Goal: Information Seeking & Learning: Learn about a topic

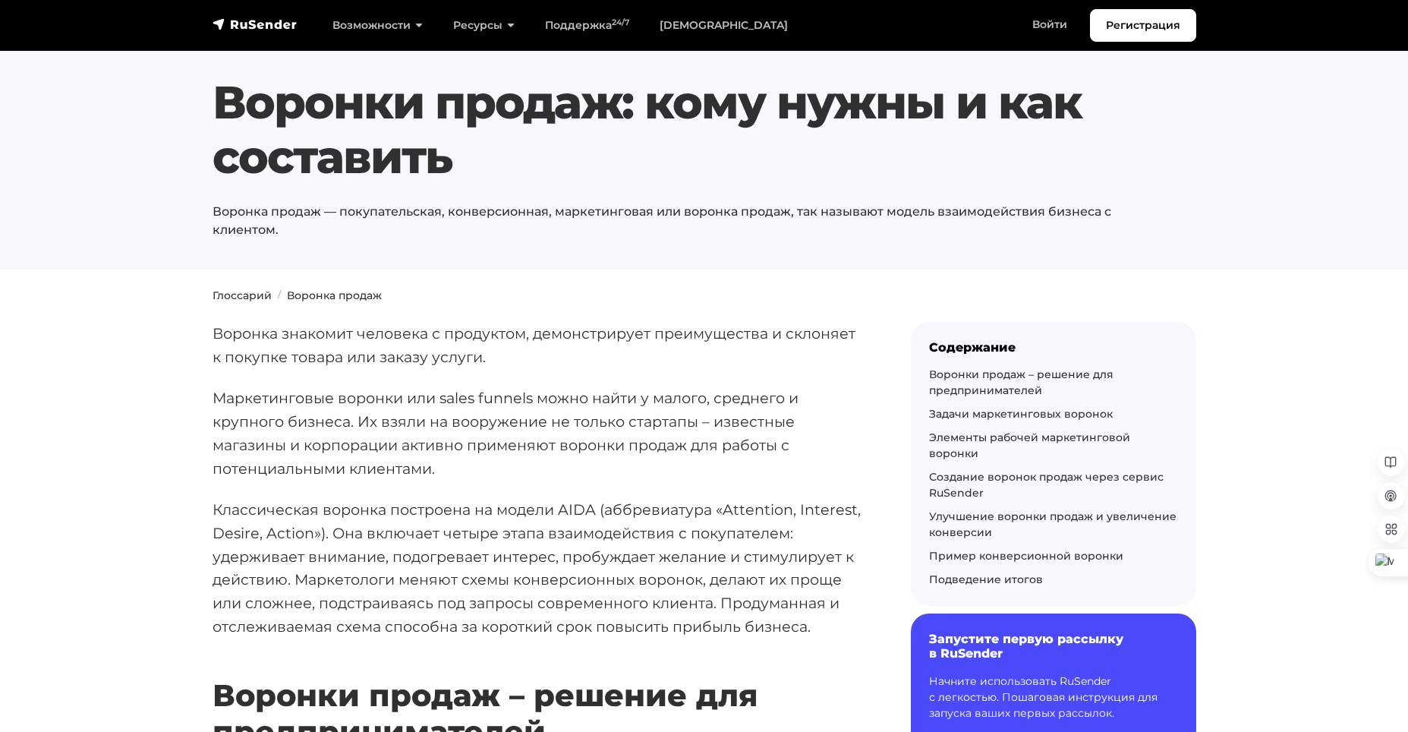
click at [467, 268] on section "Воронки продаж: кому нужны и как составить Воронка продаж — покупательская, кон…" at bounding box center [704, 134] width 1408 height 269
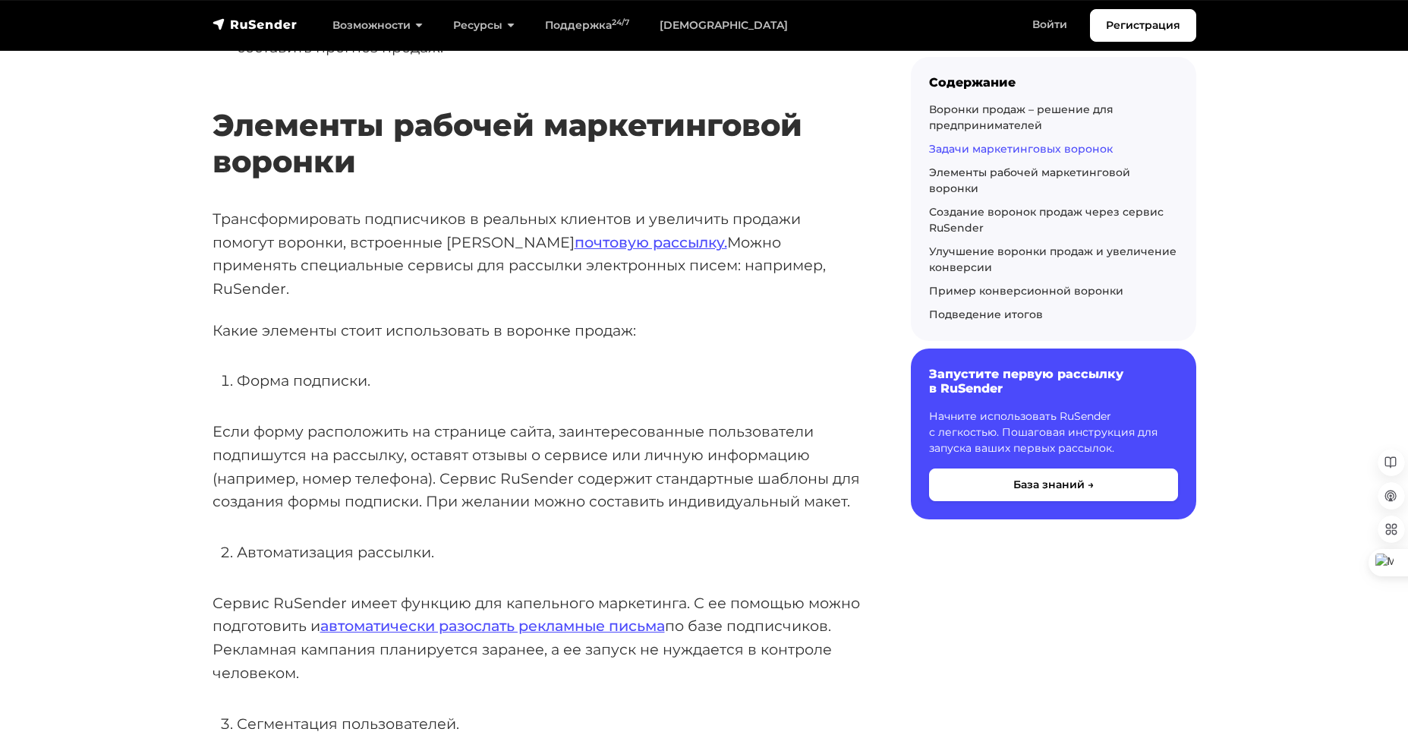
scroll to position [1290, 0]
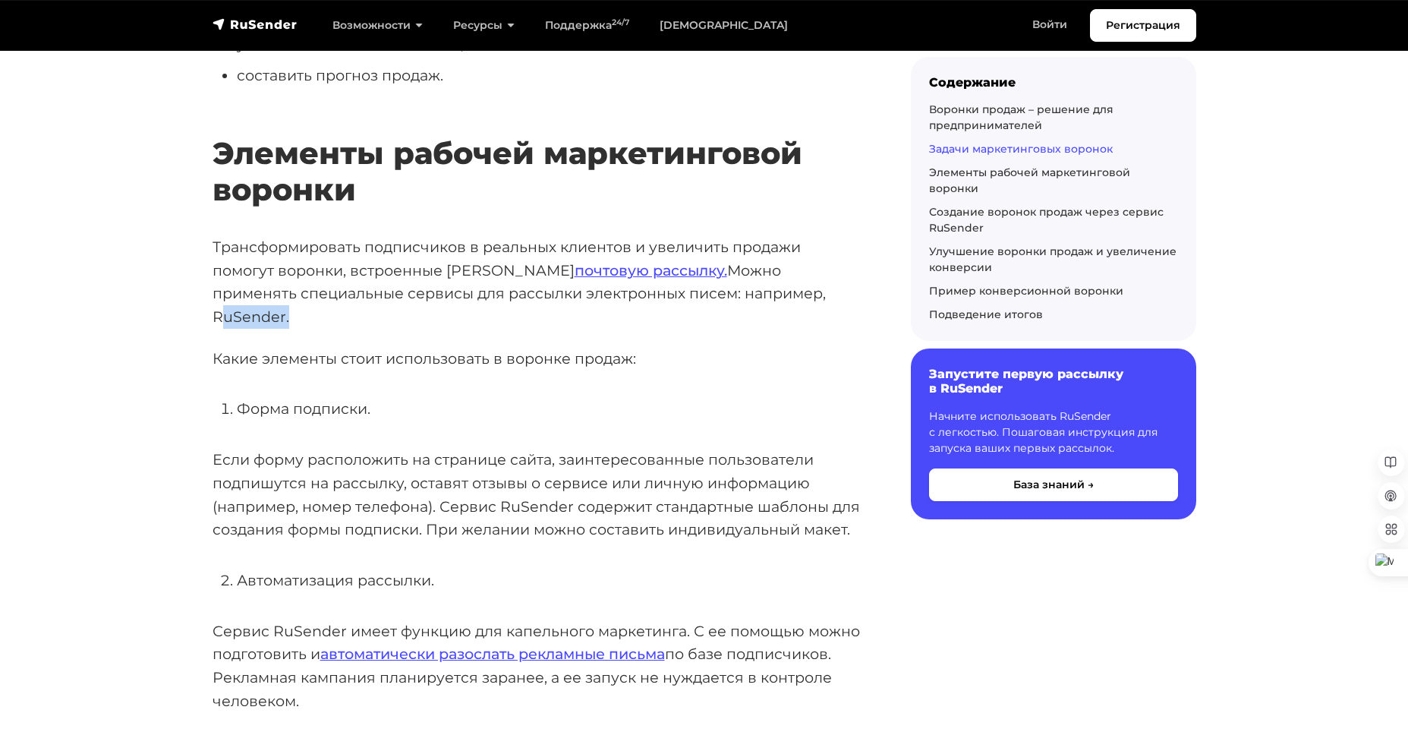
drag, startPoint x: 744, startPoint y: 292, endPoint x: 810, endPoint y: 297, distance: 66.2
click at [810, 297] on p "Трансформировать подписчиков в реальных клиентов и увеличить продажи помогут во…" at bounding box center [537, 281] width 650 height 93
copy p "RuSender"
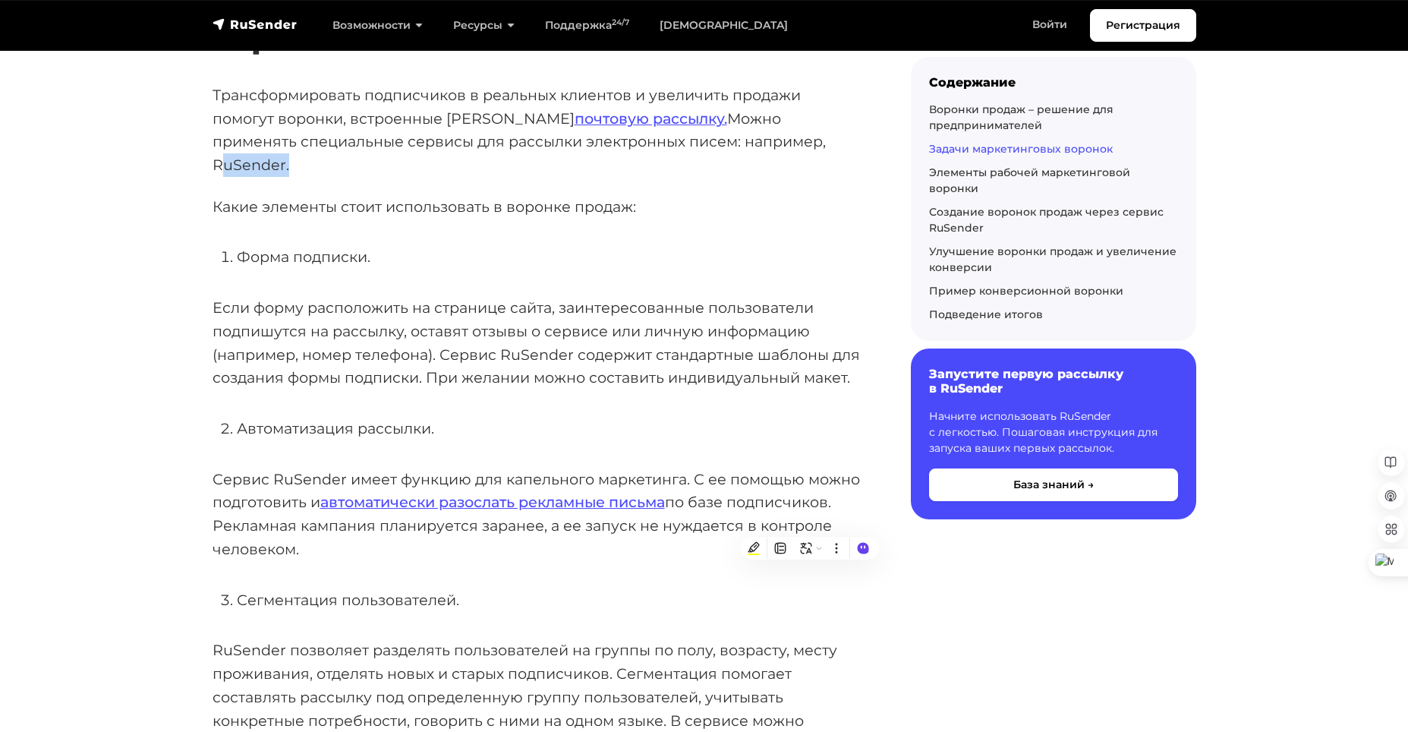
scroll to position [1062, 0]
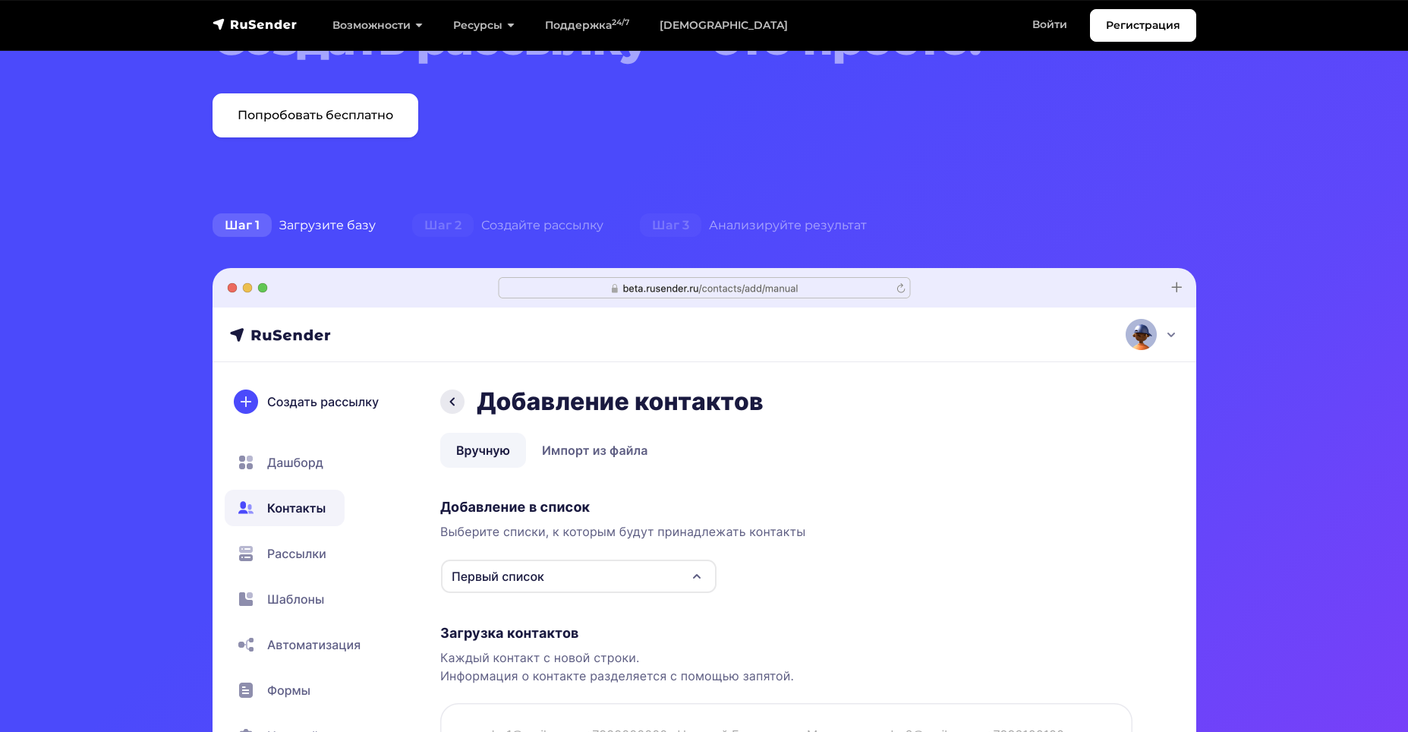
scroll to position [607, 0]
